Goal: Task Accomplishment & Management: Complete application form

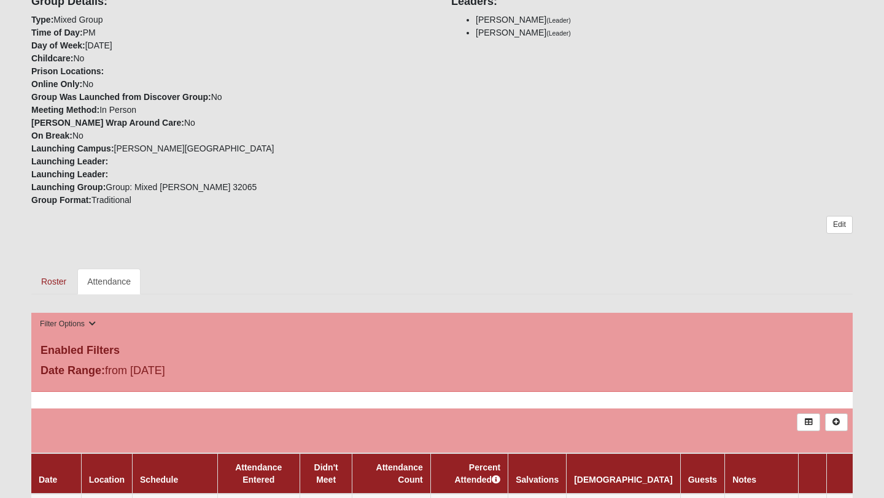
scroll to position [369, 0]
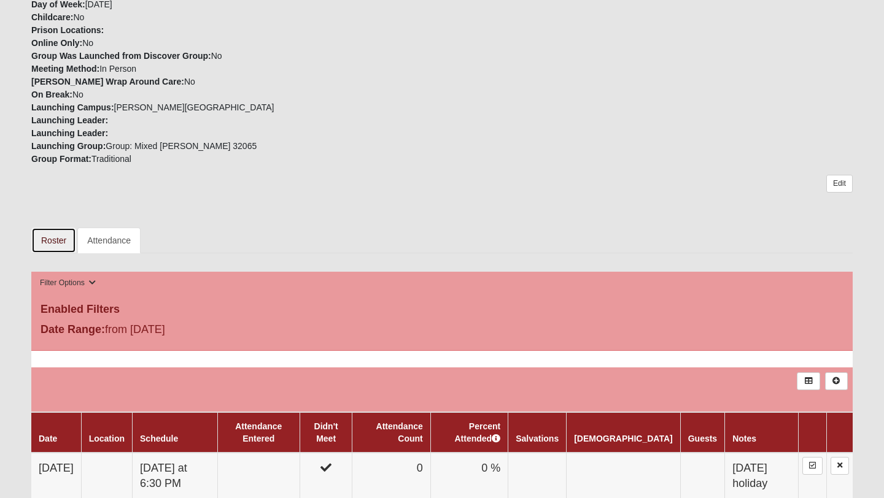
click at [61, 238] on link "Roster" at bounding box center [53, 241] width 45 height 26
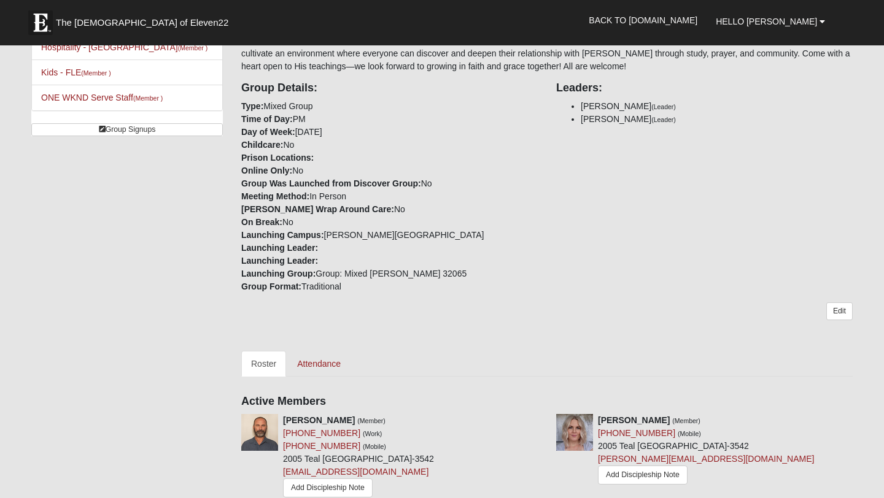
scroll to position [257, 0]
click at [837, 314] on link "Edit" at bounding box center [839, 312] width 26 height 18
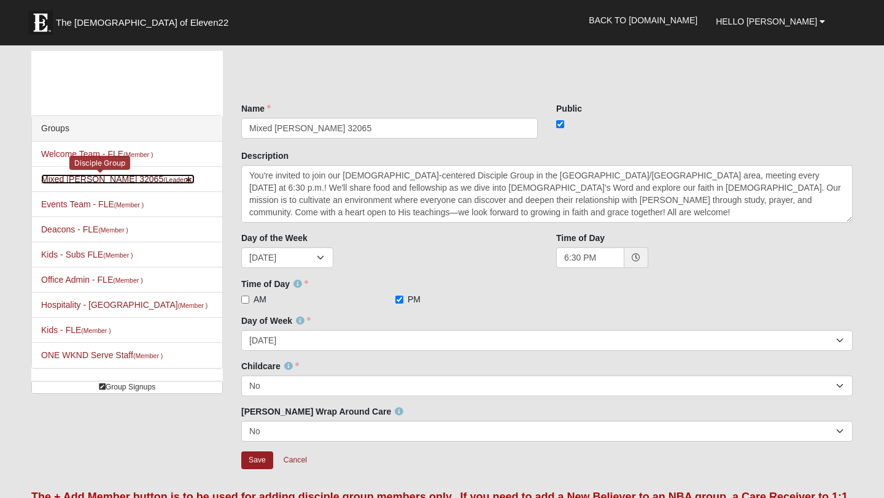
click at [121, 179] on link "Mixed [PERSON_NAME] 32065 (Leader )" at bounding box center [117, 179] width 153 height 10
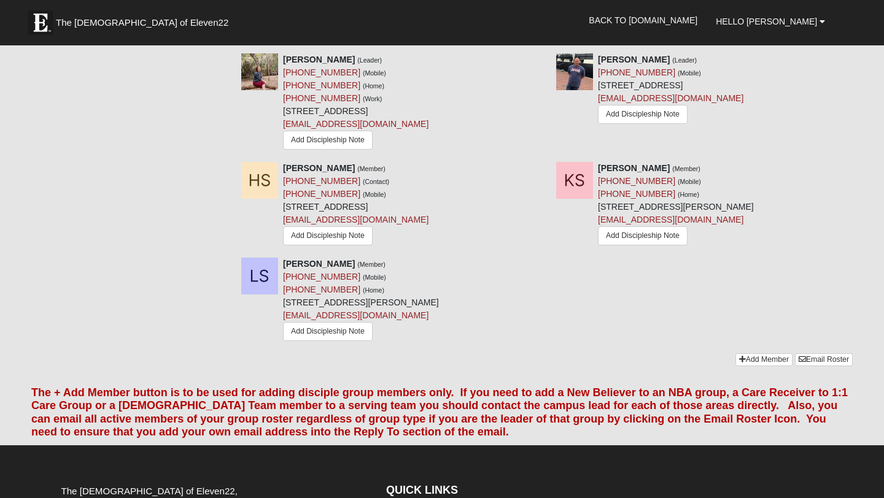
scroll to position [809, 0]
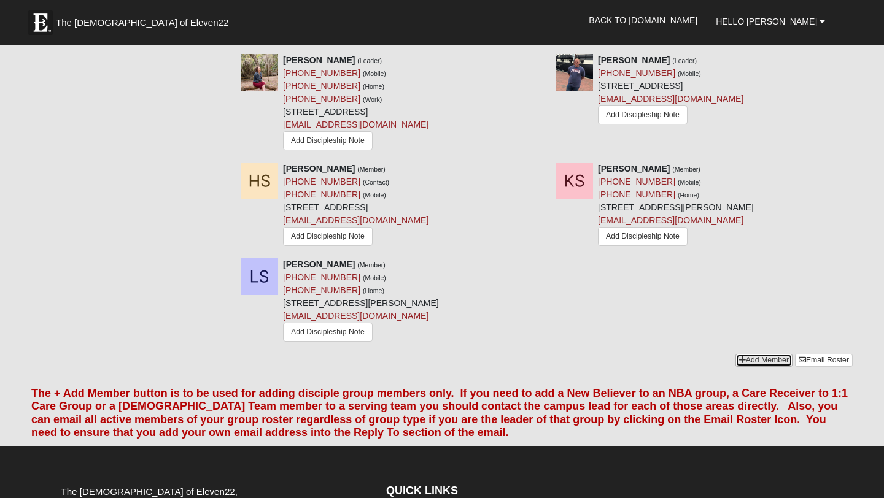
click at [750, 365] on link "Add Member" at bounding box center [763, 360] width 57 height 13
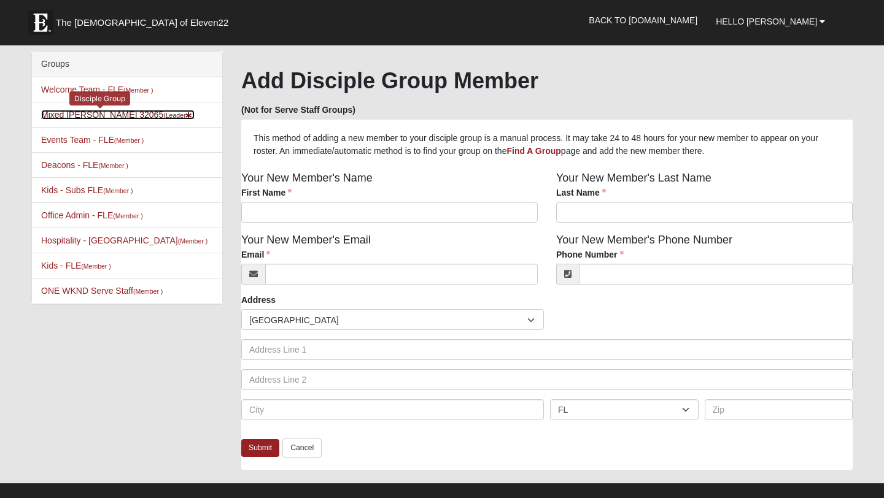
click at [120, 119] on link "Mixed [PERSON_NAME] 32065 (Leader )" at bounding box center [117, 115] width 153 height 10
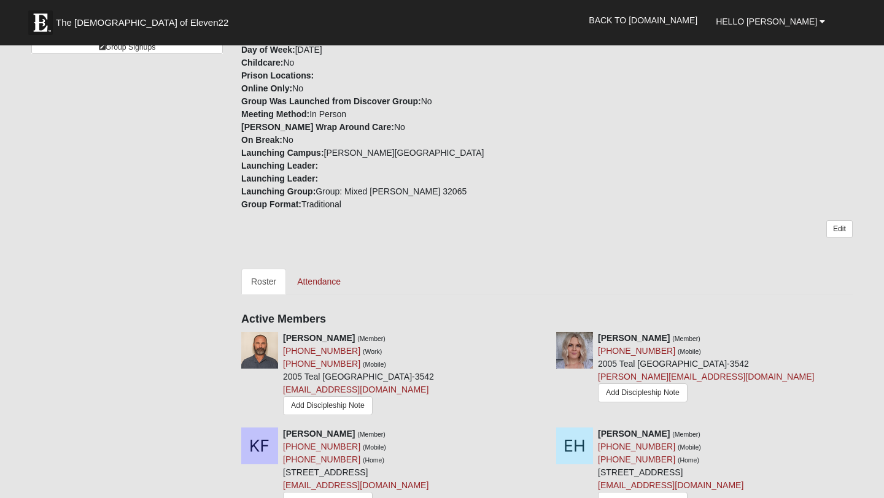
scroll to position [352, 0]
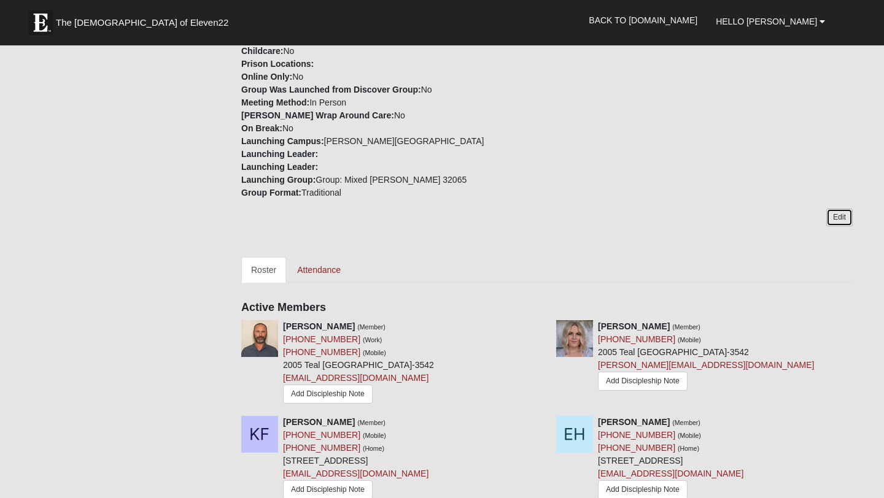
click at [846, 218] on link "Edit" at bounding box center [839, 218] width 26 height 18
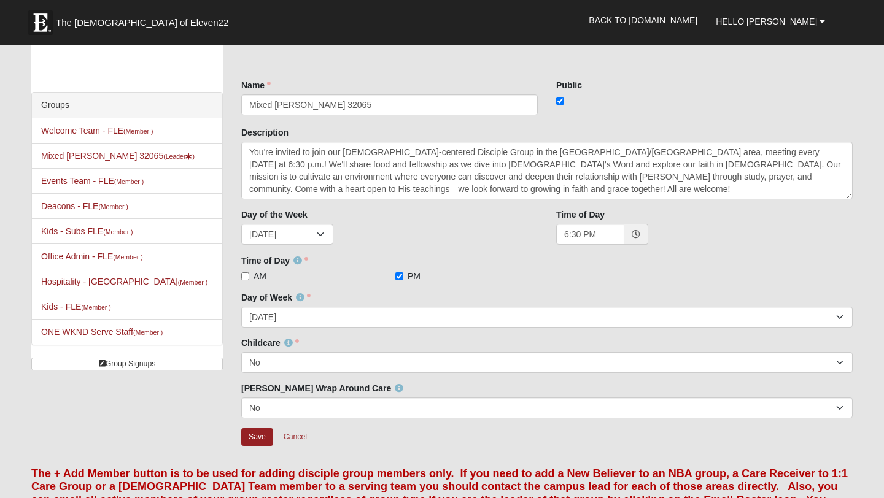
scroll to position [26, 0]
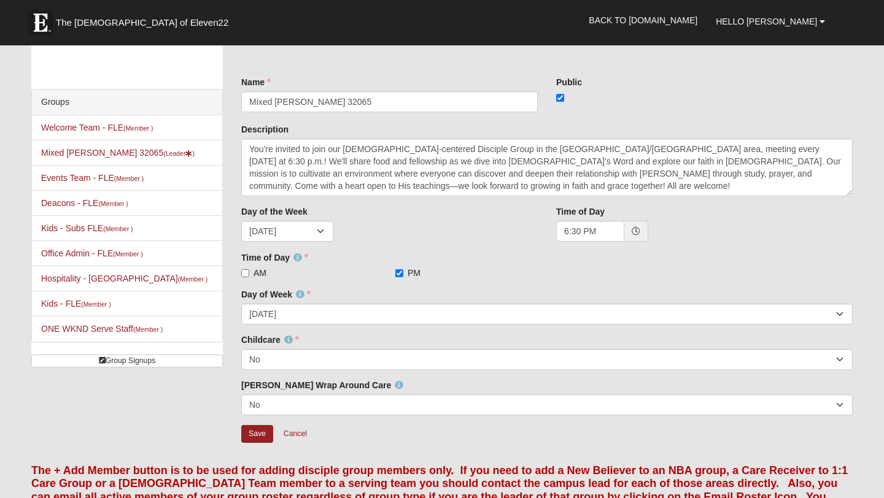
click at [823, 235] on div "6:30 PM" at bounding box center [704, 231] width 296 height 21
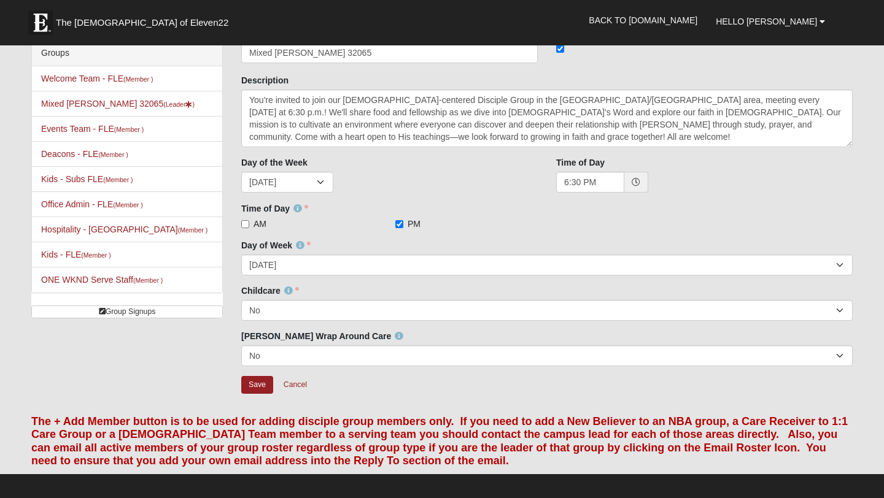
scroll to position [296, 0]
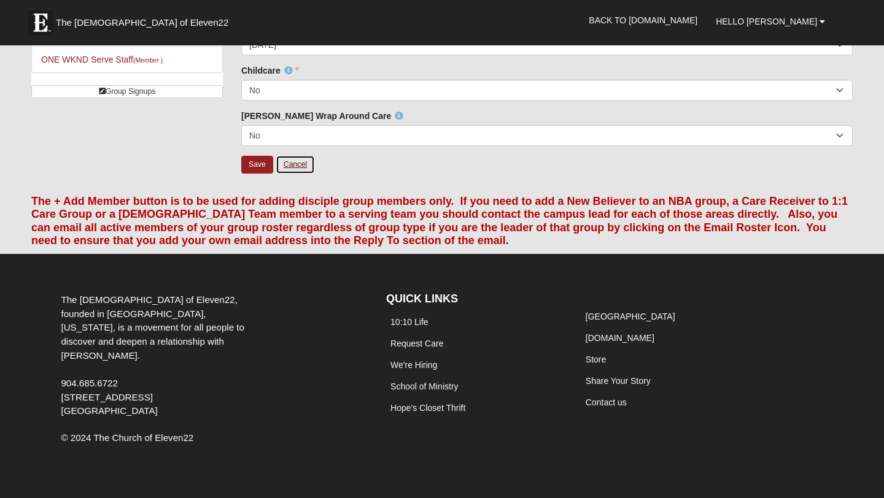
click at [298, 166] on link "Cancel" at bounding box center [295, 164] width 39 height 19
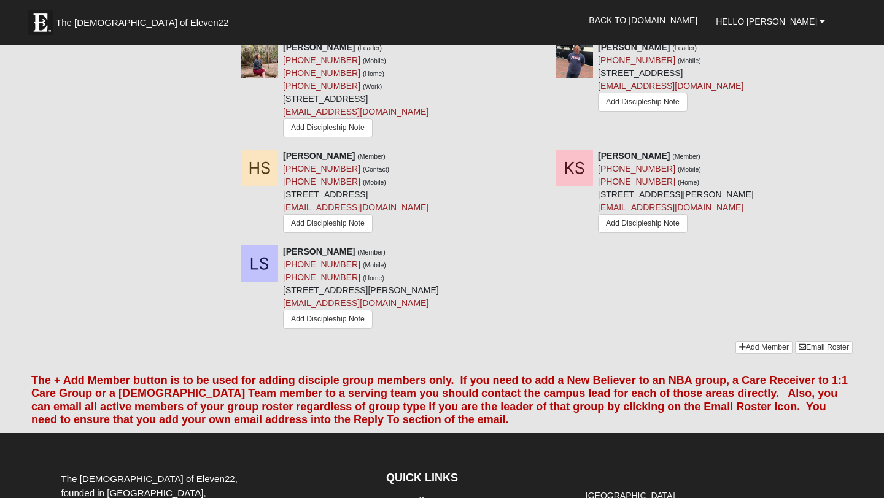
scroll to position [863, 0]
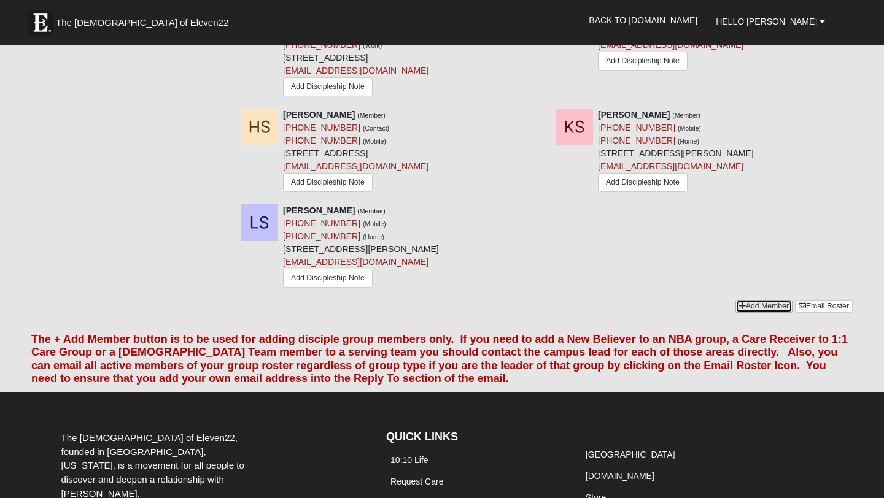
click at [762, 308] on link "Add Member" at bounding box center [763, 306] width 57 height 13
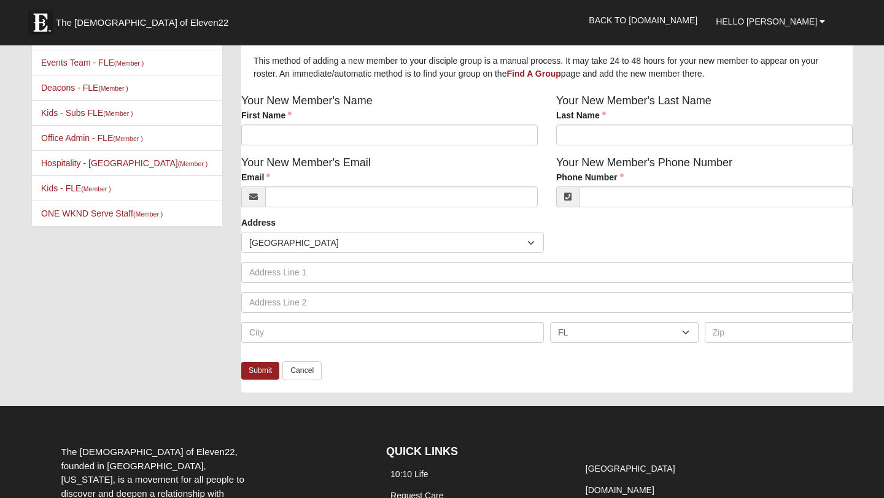
scroll to position [50, 0]
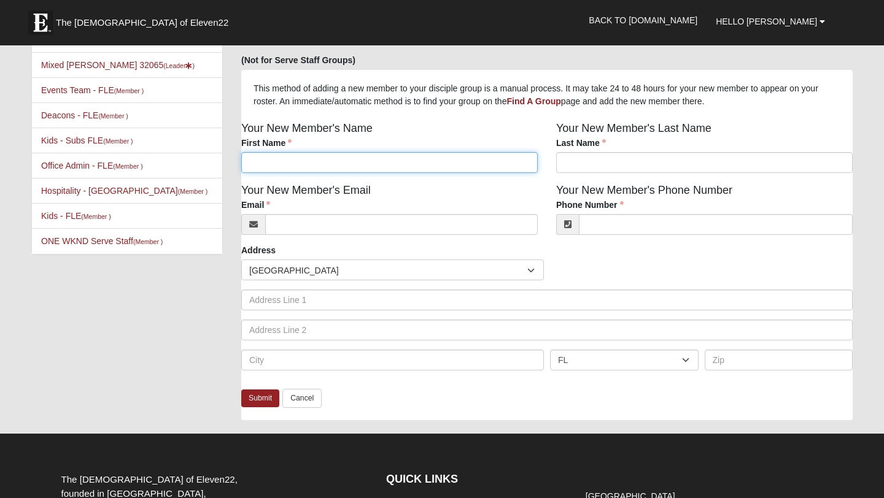
click at [355, 161] on input "First Name" at bounding box center [389, 162] width 296 height 21
type input "[PERSON_NAME]"
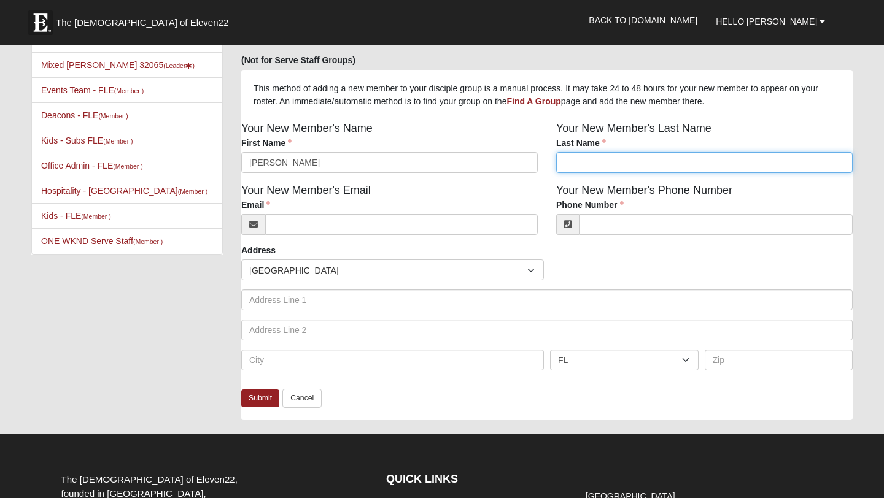
click at [633, 158] on input "Last Name" at bounding box center [704, 162] width 296 height 21
type input "Bureau"
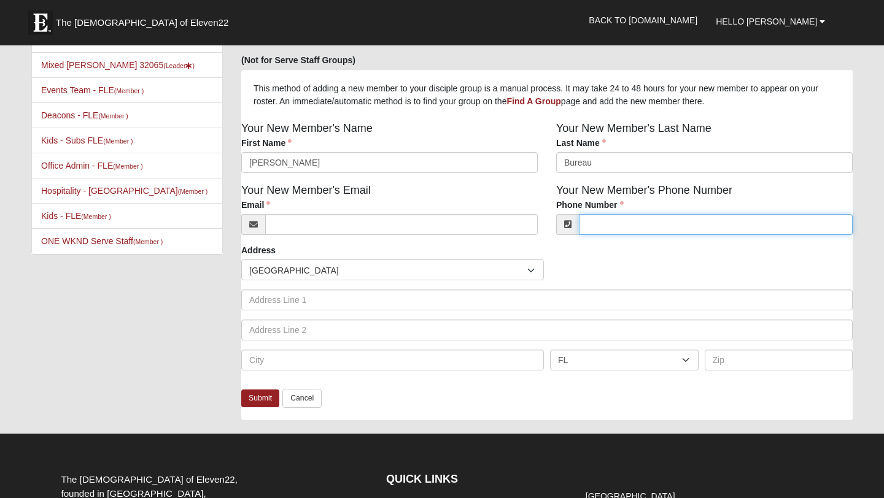
click at [653, 232] on input "Phone Number" at bounding box center [716, 224] width 274 height 21
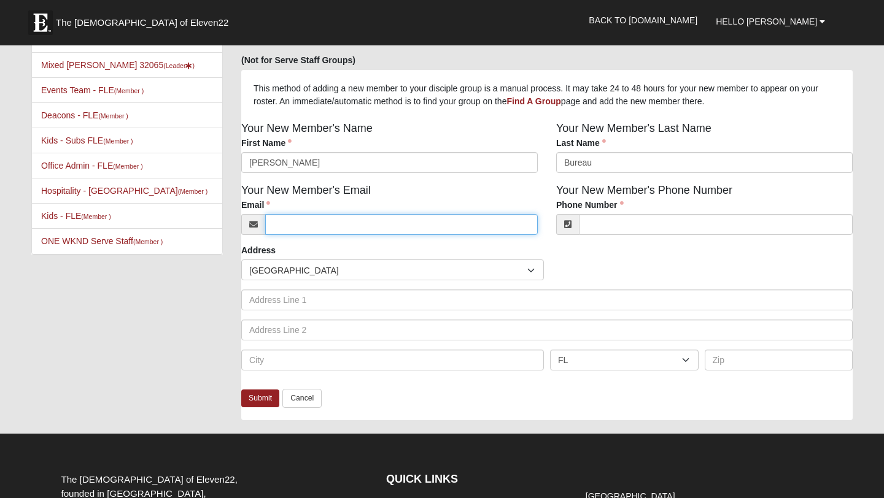
click at [448, 224] on input "Email" at bounding box center [401, 224] width 272 height 21
click at [283, 229] on input "Email" at bounding box center [401, 224] width 272 height 21
paste input "[EMAIL_ADDRESS][DOMAIN_NAME]"
type input "[EMAIL_ADDRESS][DOMAIN_NAME]"
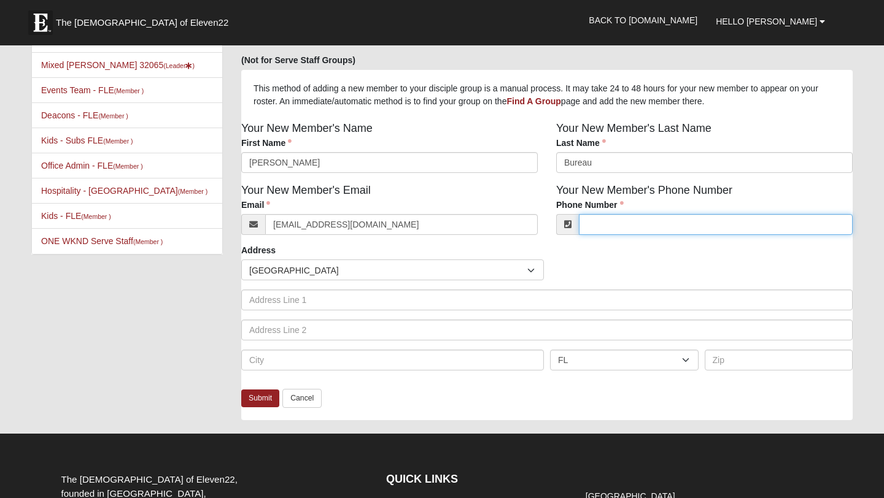
click at [604, 227] on input "Phone Number" at bounding box center [716, 224] width 274 height 21
paste input "[PHONE_NUMBER]"
type input "[PHONE_NUMBER]"
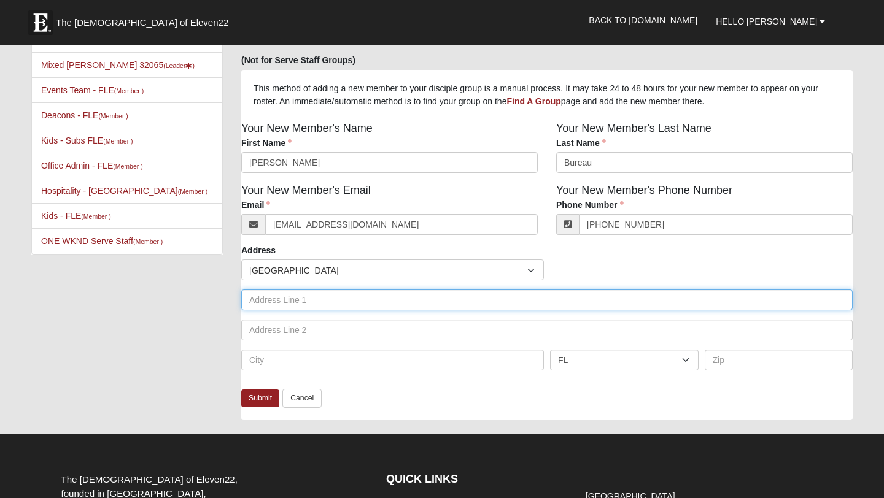
click at [271, 299] on input "text" at bounding box center [546, 300] width 611 height 21
paste input "[STREET_ADDRESS]"
drag, startPoint x: 441, startPoint y: 304, endPoint x: 329, endPoint y: 296, distance: 111.3
click at [329, 296] on input "[STREET_ADDRESS]" at bounding box center [546, 300] width 611 height 21
type input "[STREET_ADDRESS]"
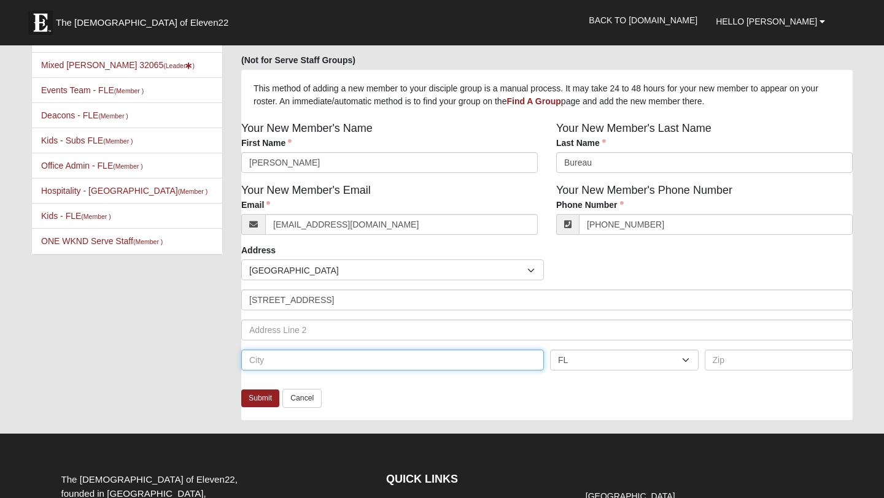
click at [314, 361] on input "text" at bounding box center [392, 360] width 302 height 21
paste input "[GEOGRAPHIC_DATA], [GEOGRAPHIC_DATA] 32222-1361"
drag, startPoint x: 380, startPoint y: 363, endPoint x: 313, endPoint y: 358, distance: 67.0
click at [313, 358] on input "[GEOGRAPHIC_DATA], [GEOGRAPHIC_DATA] 32222-1361" at bounding box center [392, 360] width 302 height 21
type input "[GEOGRAPHIC_DATA], [GEOGRAPHIC_DATA]"
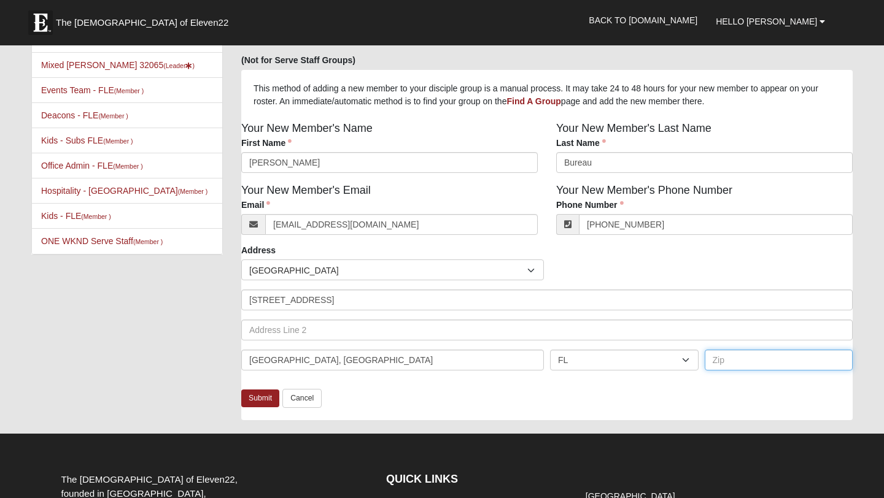
click at [738, 366] on input "text" at bounding box center [778, 360] width 148 height 21
paste input "32222-1361"
type input "32222-1361"
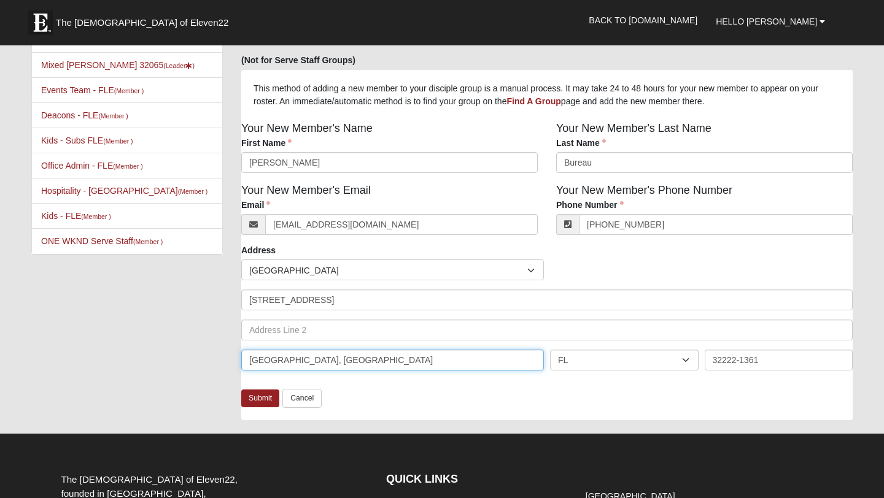
click at [461, 361] on input "[GEOGRAPHIC_DATA], [GEOGRAPHIC_DATA]" at bounding box center [392, 360] width 302 height 21
type input "[GEOGRAPHIC_DATA]"
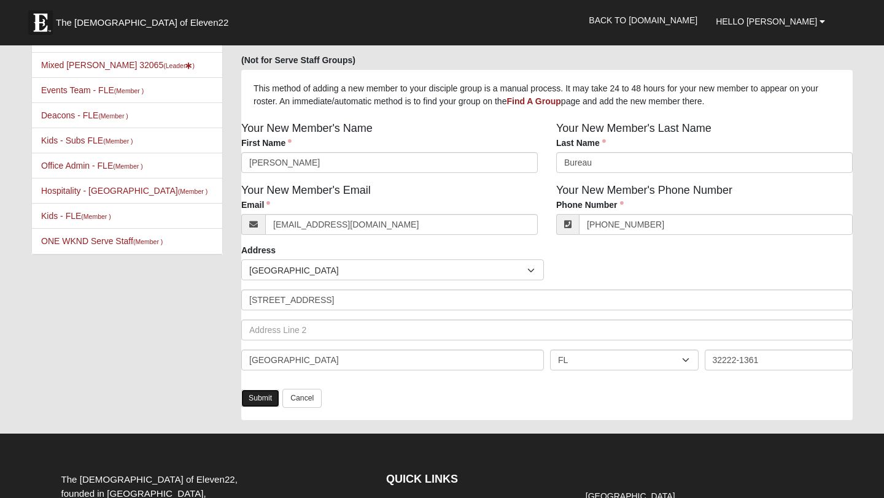
click at [259, 397] on link "Submit" at bounding box center [260, 399] width 38 height 18
